Goal: Find specific page/section: Find specific page/section

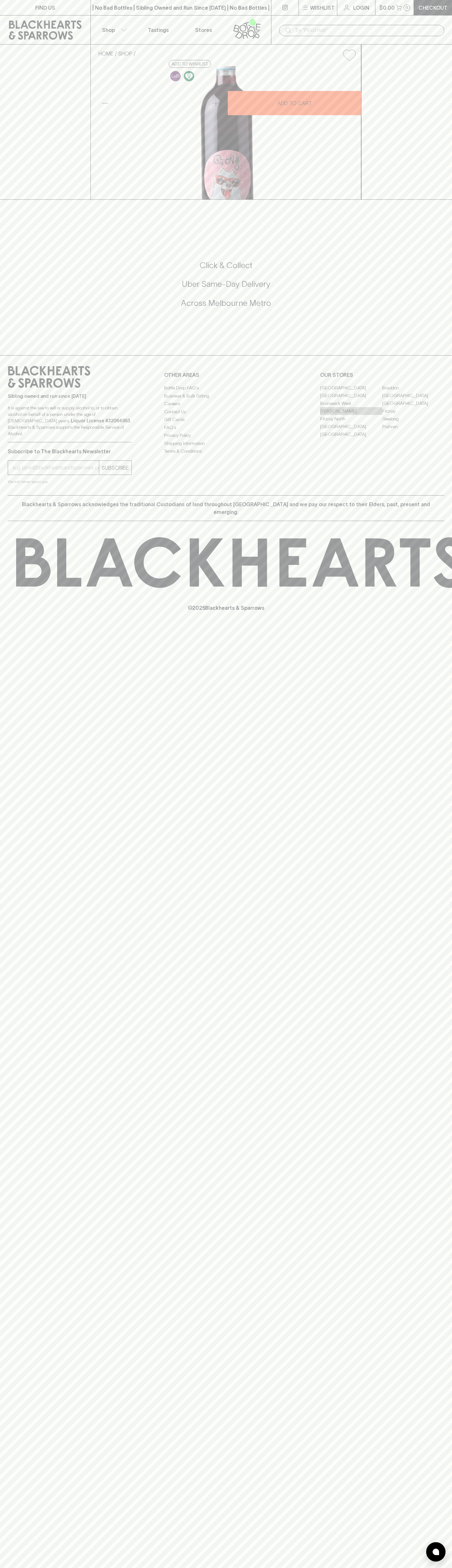
click at [351, 415] on link "[PERSON_NAME]" at bounding box center [351, 411] width 62 height 8
click at [157, 31] on p "Tastings" at bounding box center [158, 30] width 21 height 8
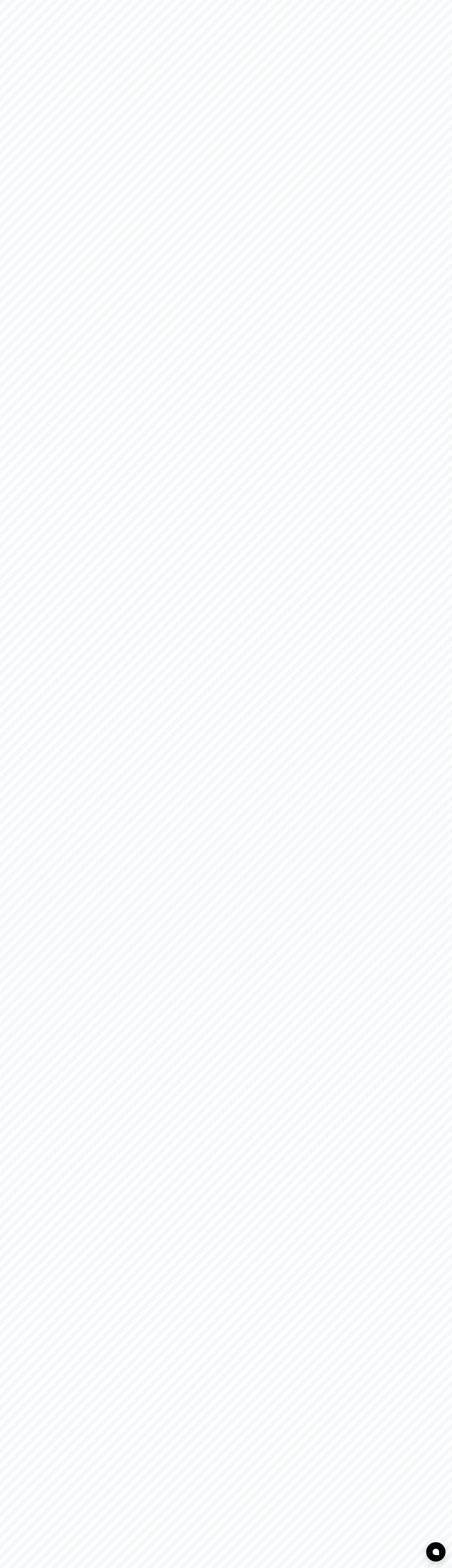
click at [425, 0] on html at bounding box center [226, 0] width 452 height 0
click at [42, 0] on html at bounding box center [226, 0] width 452 height 0
click at [21, 0] on html at bounding box center [226, 0] width 452 height 0
